Goal: Task Accomplishment & Management: Complete application form

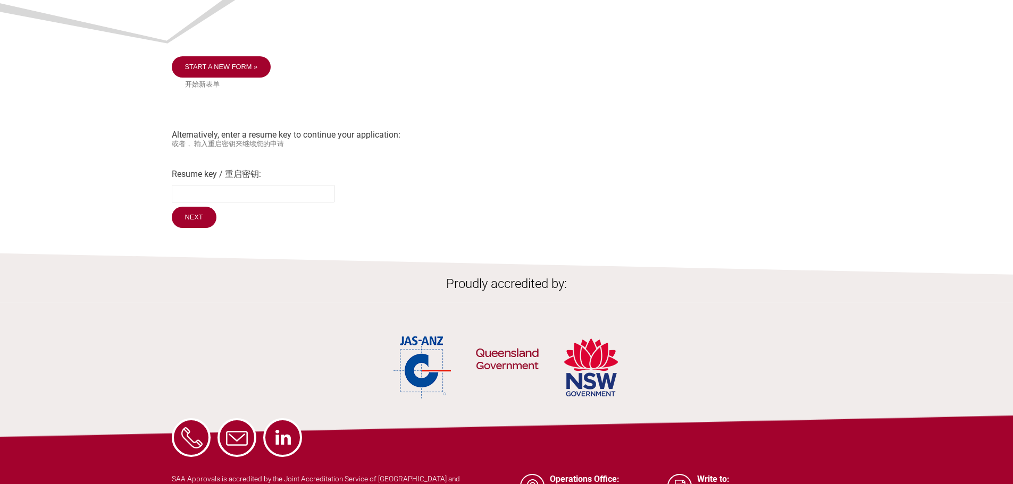
scroll to position [106, 0]
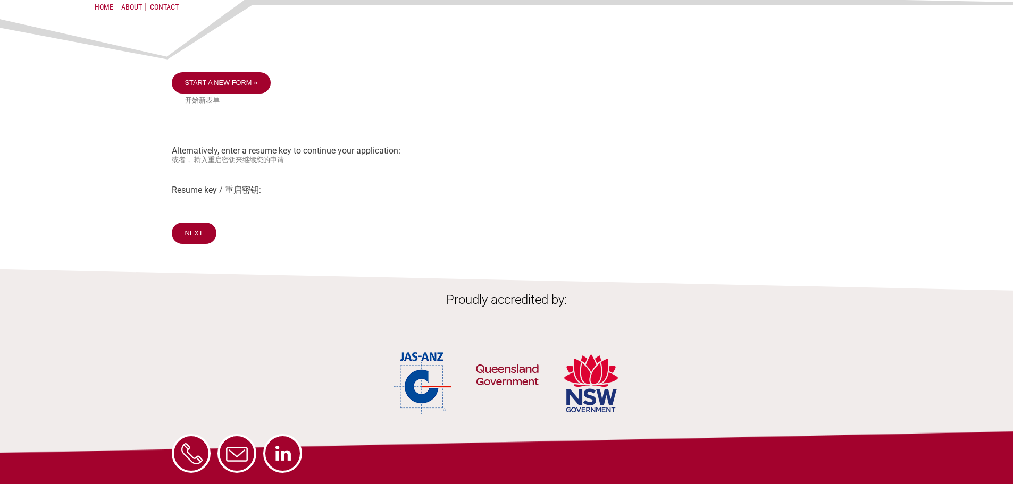
click at [188, 172] on div "Start a new form » 开始新表单 Alternatively, enter a resume key to continue your app…" at bounding box center [507, 159] width 670 height 174
click at [196, 151] on div "Start a new form » 开始新表单 Alternatively, enter a resume key to continue your app…" at bounding box center [507, 159] width 670 height 174
click at [203, 142] on div "Start a new form » 开始新表单 Alternatively, enter a resume key to continue your app…" at bounding box center [507, 159] width 670 height 174
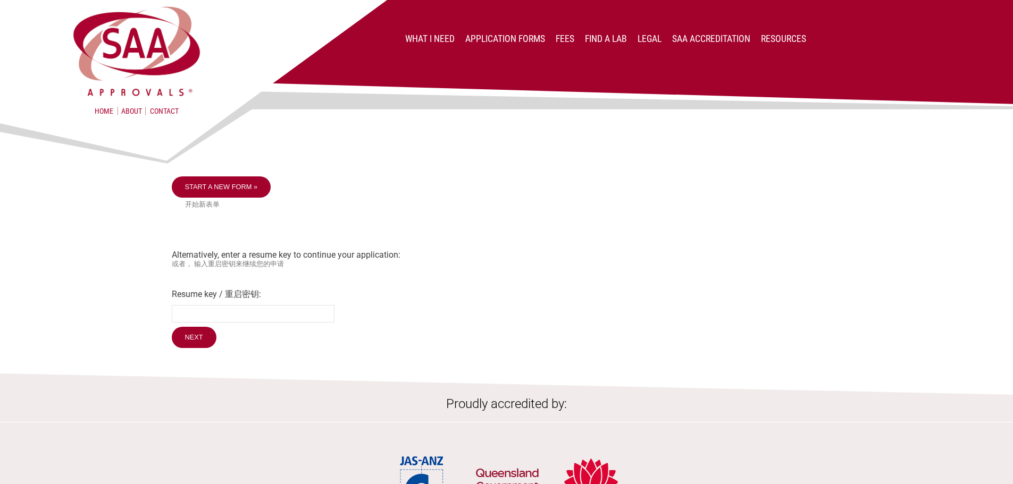
scroll to position [0, 0]
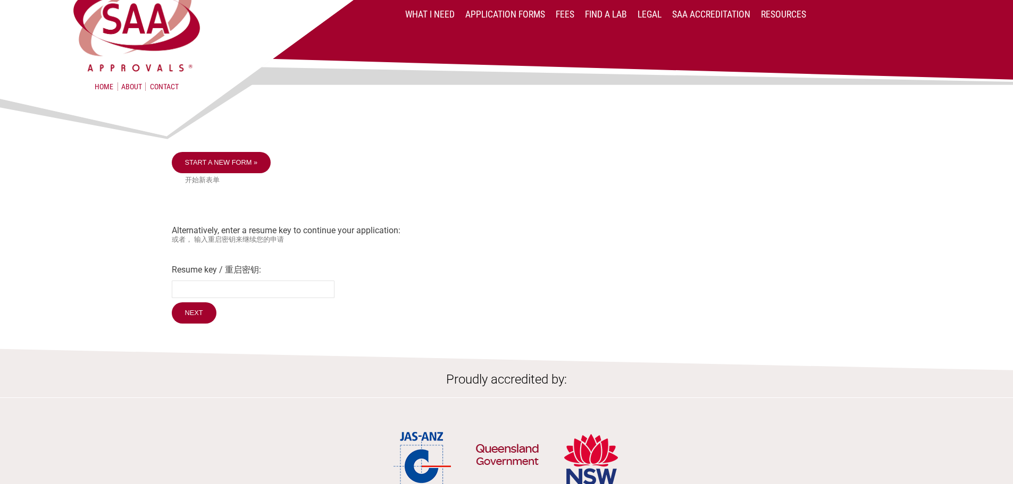
scroll to position [53, 0]
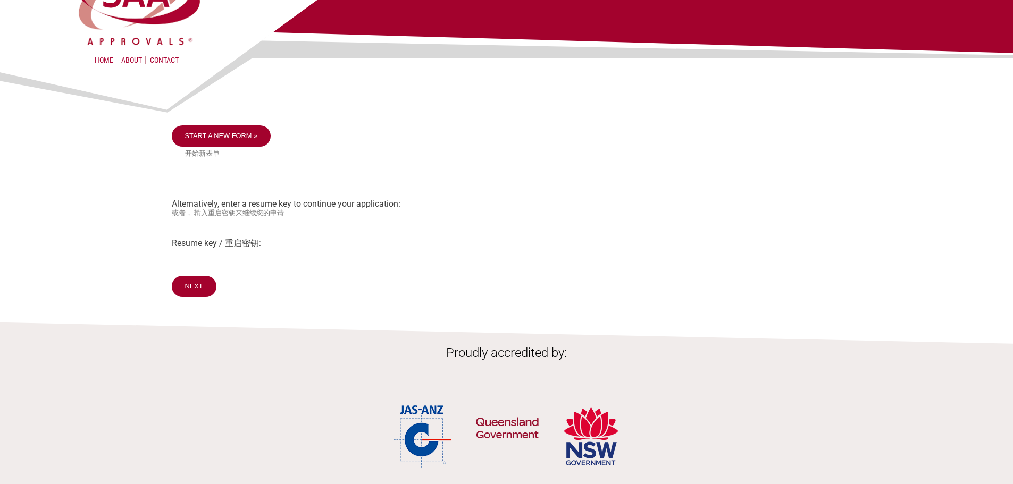
click at [248, 263] on input "Resume key / 重启密钥:" at bounding box center [253, 263] width 163 height 18
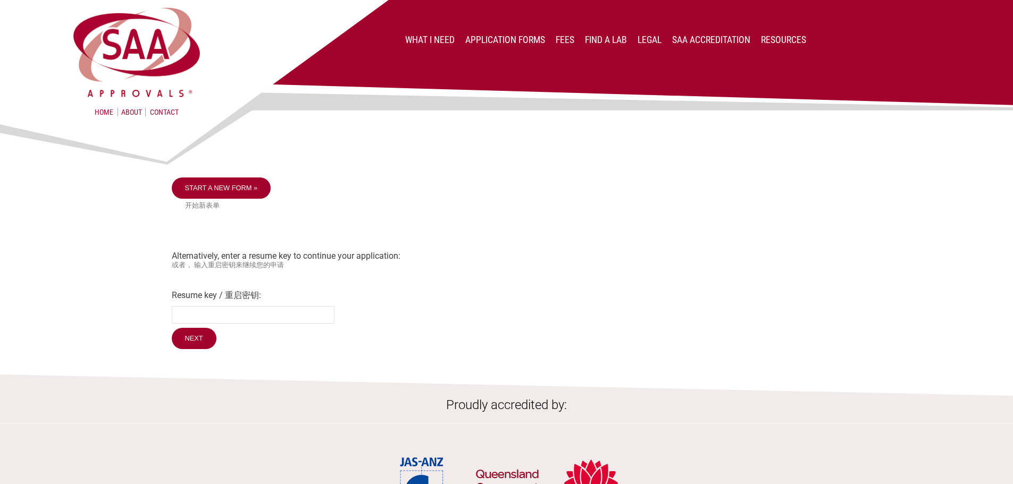
scroll to position [0, 0]
